Goal: Entertainment & Leisure: Consume media (video, audio)

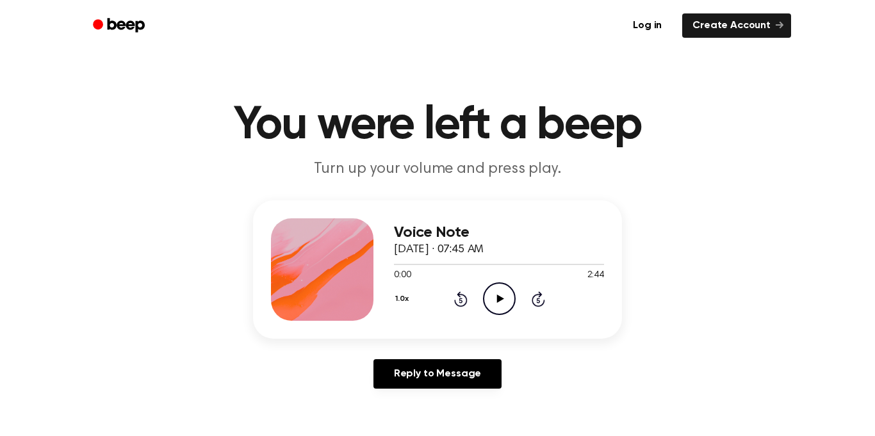
click at [498, 302] on icon "Play Audio" at bounding box center [499, 298] width 33 height 33
click at [498, 302] on icon "Pause Audio" at bounding box center [499, 298] width 33 height 33
click at [501, 304] on icon "Play Audio" at bounding box center [499, 298] width 33 height 33
drag, startPoint x: 400, startPoint y: 266, endPoint x: 378, endPoint y: 268, distance: 21.3
click at [378, 268] on div "Voice Note [DATE] · 07:45 AM 0:07 2:44 Your browser does not support the [objec…" at bounding box center [437, 269] width 369 height 138
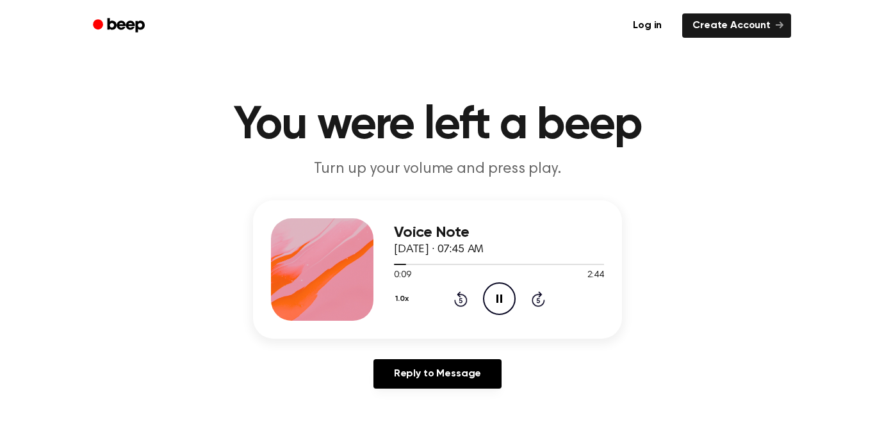
click at [496, 302] on icon at bounding box center [499, 299] width 6 height 8
click at [460, 300] on icon at bounding box center [459, 300] width 3 height 5
click at [494, 304] on icon "Play Audio" at bounding box center [499, 298] width 33 height 33
